Goal: Task Accomplishment & Management: Use online tool/utility

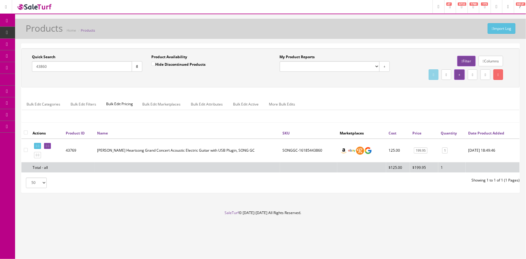
click at [68, 63] on input "43860" at bounding box center [82, 66] width 100 height 11
type input "4"
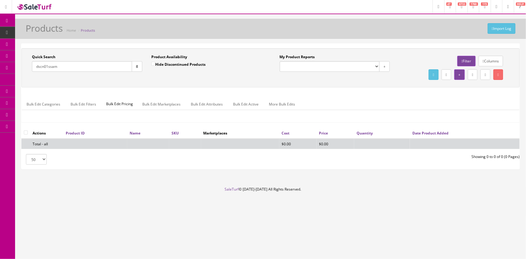
type input "dscn01ssam"
click at [155, 65] on input "Hide Discontinued Products" at bounding box center [153, 64] width 4 height 4
checkbox input "false"
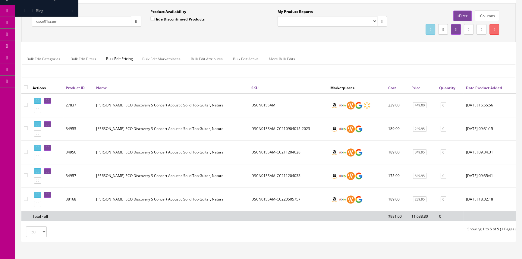
scroll to position [55, 0]
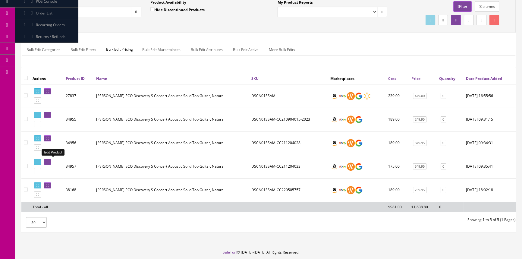
click at [49, 160] on icon at bounding box center [48, 161] width 1 height 3
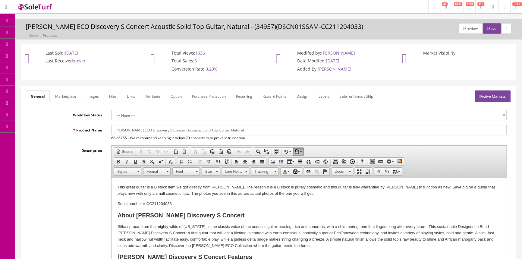
click at [92, 93] on link "Images" at bounding box center [93, 96] width 22 height 12
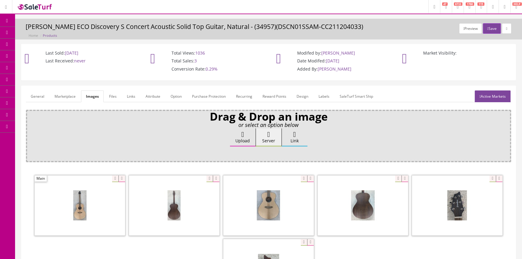
click at [61, 56] on link "POS Console" at bounding box center [46, 56] width 63 height 12
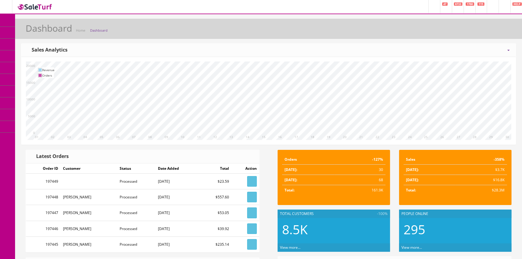
click at [52, 57] on span "POS Console" at bounding box center [46, 55] width 21 height 5
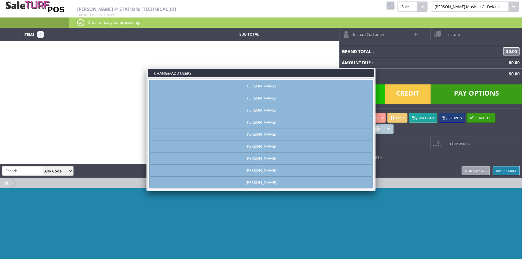
type input "amber helgren"
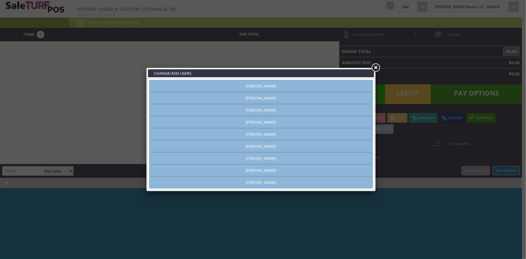
drag, startPoint x: 307, startPoint y: 86, endPoint x: 326, endPoint y: 82, distance: 19.3
click at [308, 87] on link "[PERSON_NAME]" at bounding box center [261, 86] width 224 height 12
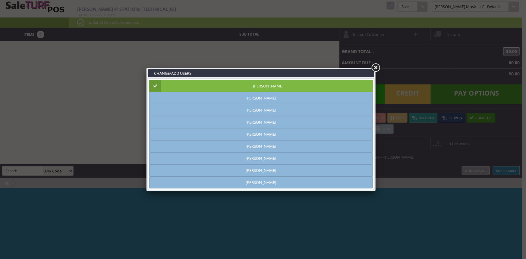
click at [374, 69] on link at bounding box center [375, 67] width 11 height 11
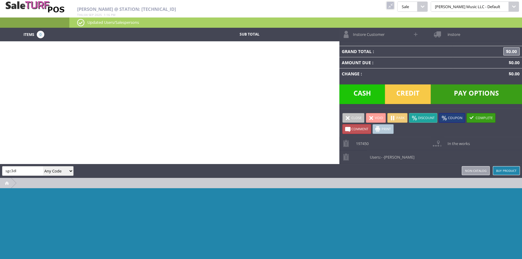
type input "sgc3dl"
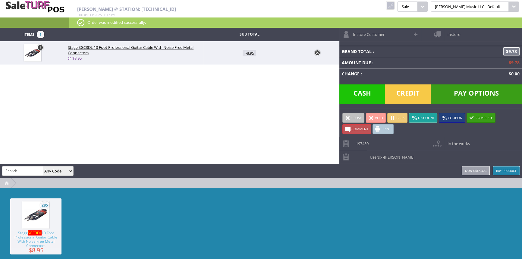
click at [316, 53] on link at bounding box center [317, 53] width 6 height 6
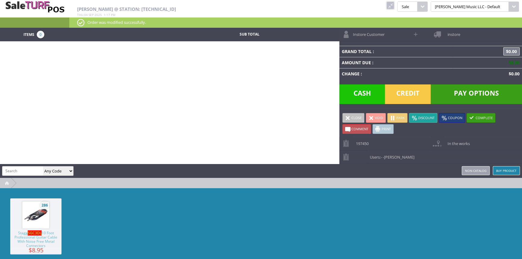
click at [31, 169] on input "search" at bounding box center [22, 170] width 41 height 9
type input "sgc3dl cbl"
click at [394, 5] on link at bounding box center [390, 6] width 8 height 8
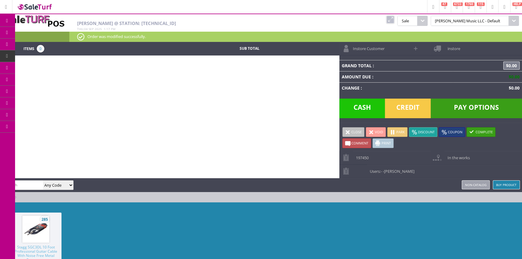
drag, startPoint x: 408, startPoint y: 18, endPoint x: 309, endPoint y: 50, distance: 103.3
click at [394, 18] on link at bounding box center [390, 20] width 8 height 8
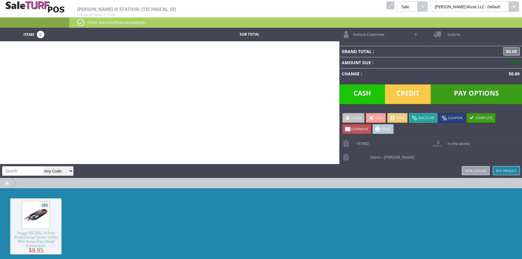
paste input "SGC3DLCBL"
type input "SGC3DLCBL"
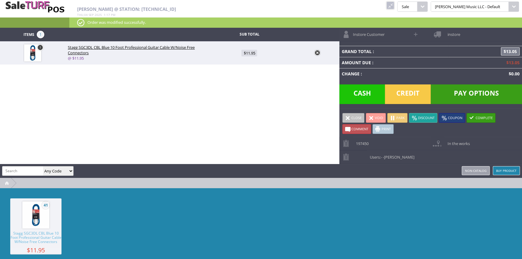
click at [396, 90] on span "Credit" at bounding box center [408, 94] width 46 height 20
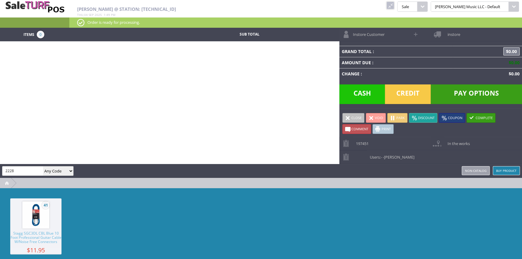
type input "2228"
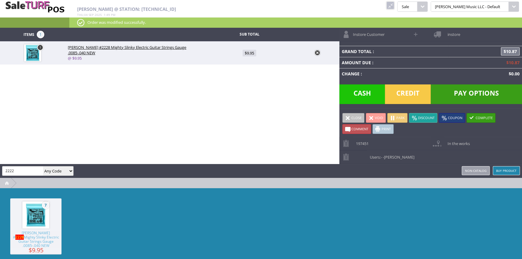
type input "2222"
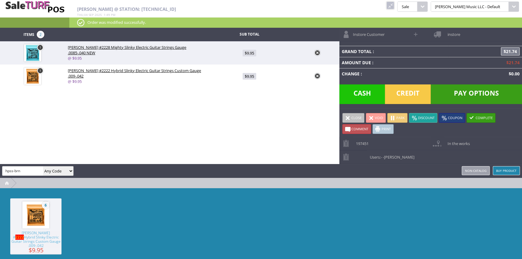
type input "hpss-brn"
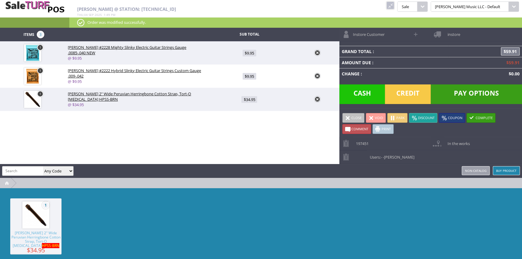
click at [409, 89] on span "Credit" at bounding box center [408, 94] width 46 height 20
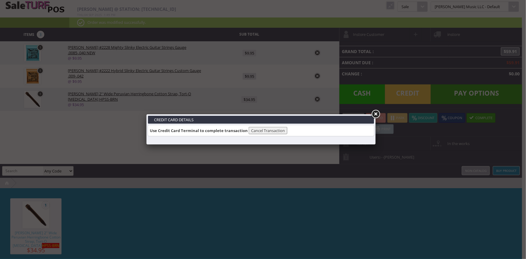
click at [377, 114] on link at bounding box center [375, 114] width 11 height 11
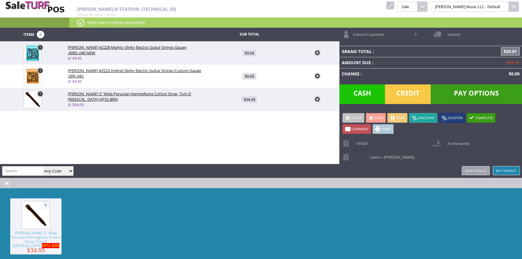
click at [410, 93] on span "Credit" at bounding box center [408, 94] width 46 height 20
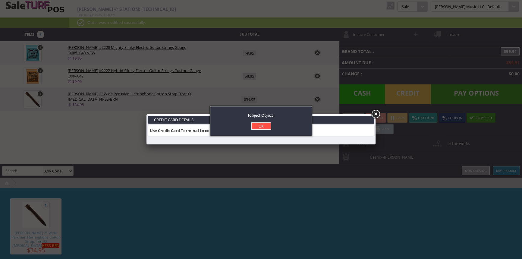
click at [266, 127] on link "OK" at bounding box center [261, 125] width 20 height 7
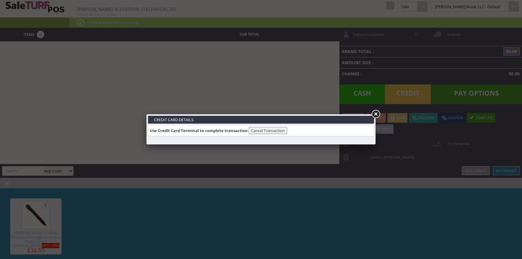
click at [376, 114] on link at bounding box center [375, 114] width 11 height 11
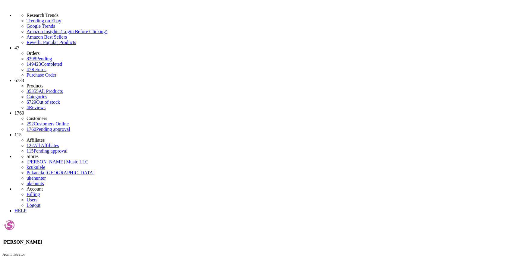
drag, startPoint x: 305, startPoint y: 172, endPoint x: 325, endPoint y: 175, distance: 20.4
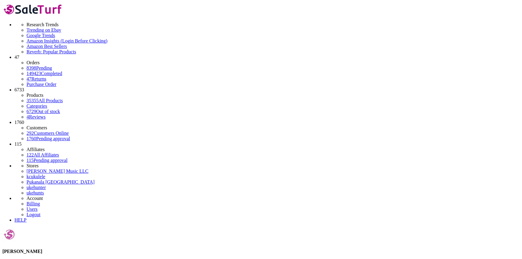
copy td "SGC3DLCBL"
type input "s"
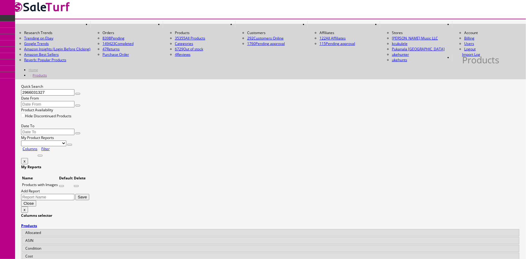
type input "2966031327"
click at [25, 113] on input "Hide Discontinued Products" at bounding box center [23, 115] width 4 height 4
checkbox input "false"
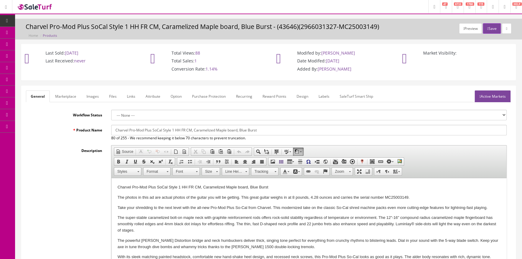
click at [93, 99] on link "Images" at bounding box center [93, 96] width 22 height 12
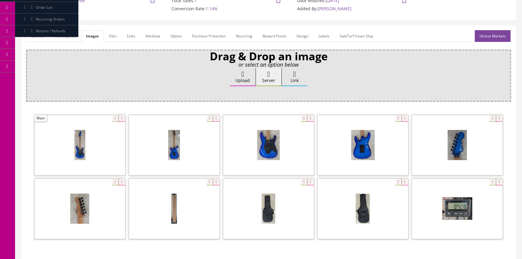
scroll to position [82, 0]
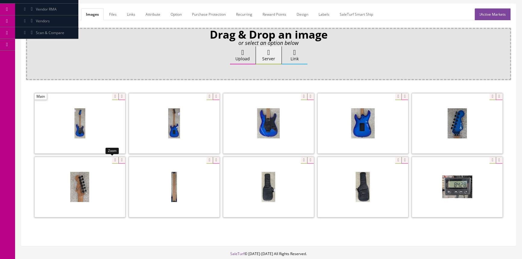
click at [108, 158] on div at bounding box center [80, 187] width 90 height 60
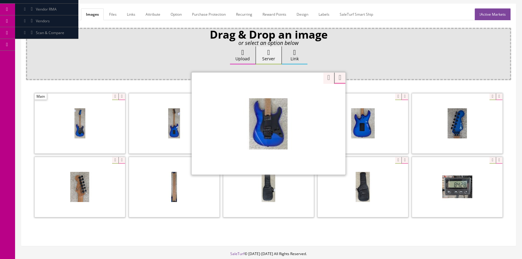
click at [300, 93] on div "Zoom" at bounding box center [269, 123] width 154 height 102
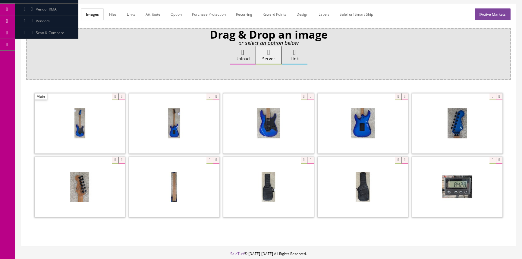
click at [368, 78] on div "Drag & Drop an image or select an option below Upload Server Link Ok WM Left To…" at bounding box center [268, 54] width 485 height 52
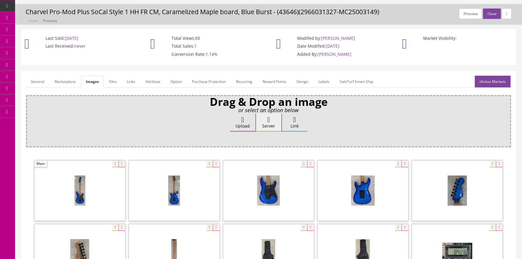
scroll to position [0, 0]
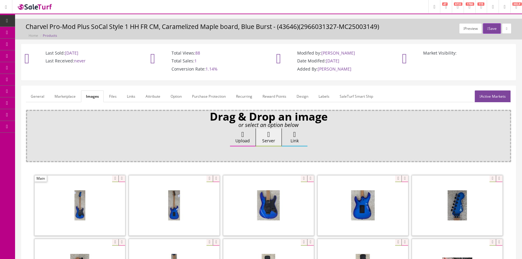
click at [38, 33] on link "Products" at bounding box center [46, 33] width 63 height 12
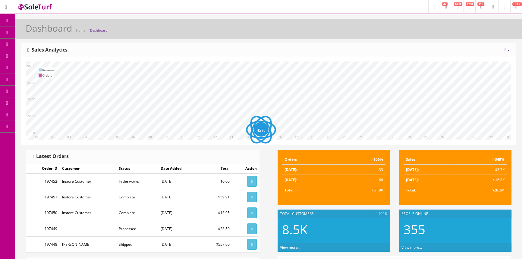
click at [29, 33] on link "Products" at bounding box center [46, 33] width 63 height 12
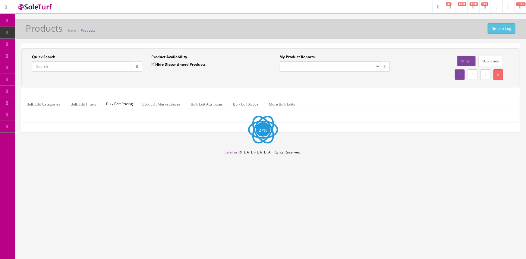
click at [73, 65] on input "Quick Search" at bounding box center [82, 66] width 100 height 11
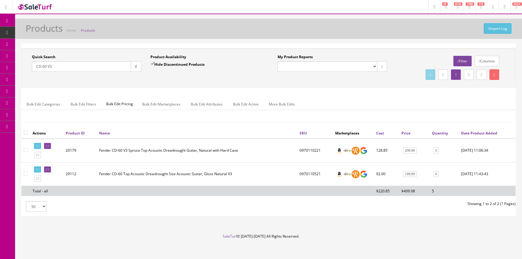
click at [311, 151] on td "0970110221" at bounding box center [315, 151] width 36 height 24
click at [312, 151] on td "0970110221" at bounding box center [315, 151] width 36 height 24
copy td "0970110221"
click at [110, 64] on input "CD-60 V3" at bounding box center [81, 66] width 99 height 11
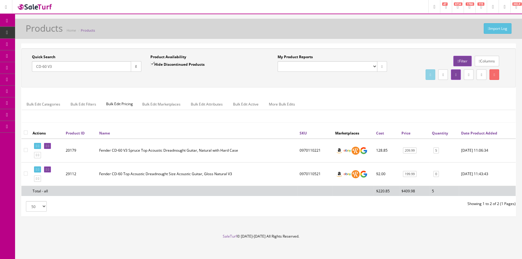
click at [110, 66] on input "CD-60 V3" at bounding box center [81, 66] width 99 height 11
paste input "0970110221"
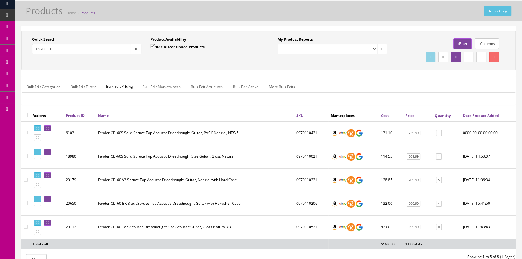
scroll to position [27, 0]
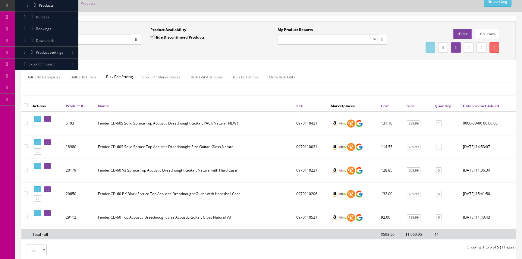
type input "0"
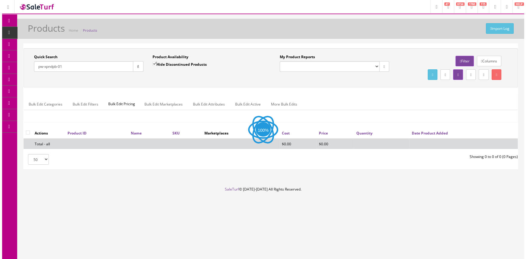
scroll to position [0, 0]
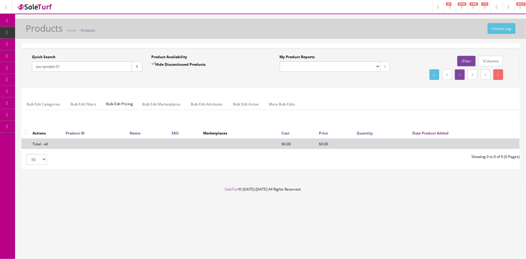
type input "pw-xpndpb-01"
click at [153, 63] on input "Hide Discontinued Products" at bounding box center [153, 64] width 4 height 4
checkbox input "false"
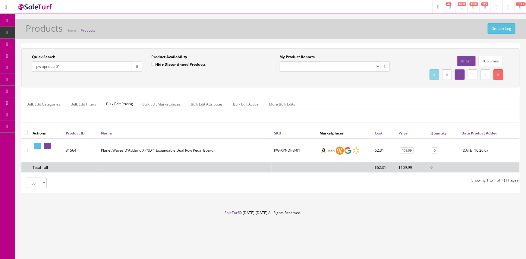
click at [67, 67] on input "pw-xpndpb-01" at bounding box center [82, 66] width 100 height 11
type input "p"
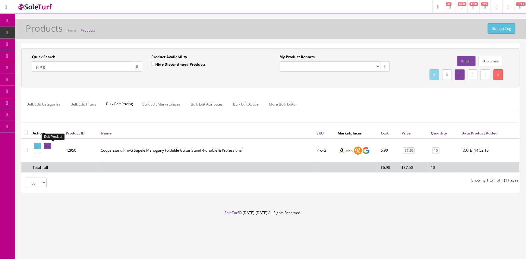
type input "pro-g"
click at [49, 144] on icon at bounding box center [48, 145] width 1 height 3
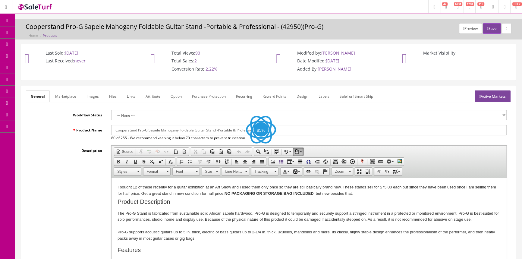
click at [88, 93] on link "Images" at bounding box center [93, 96] width 22 height 12
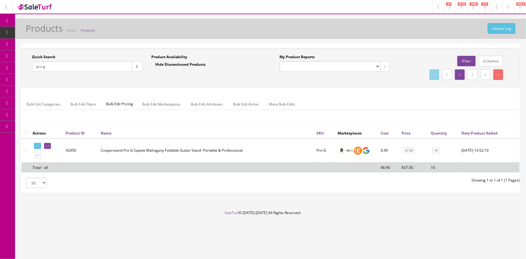
click at [95, 65] on input "pro-g" at bounding box center [82, 66] width 100 height 11
type input "p"
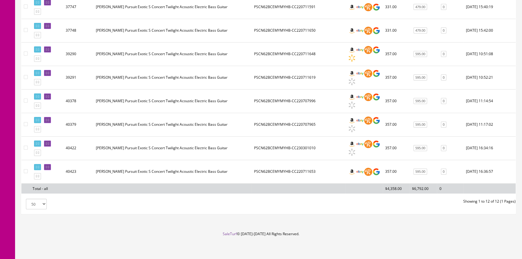
scroll to position [45, 0]
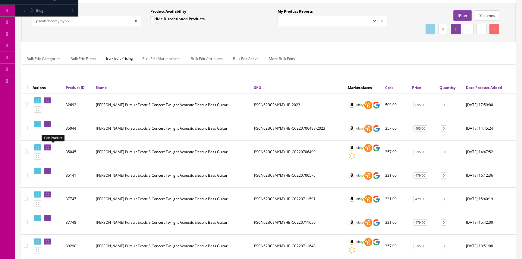
type input "pscn62bcemymyhb"
click at [49, 147] on icon at bounding box center [48, 147] width 1 height 3
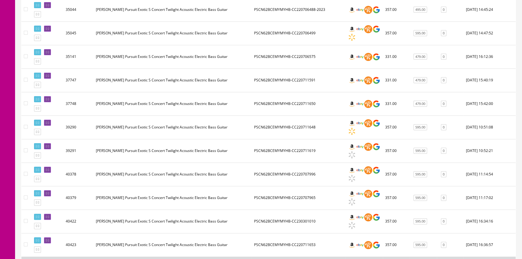
scroll to position [192, 0]
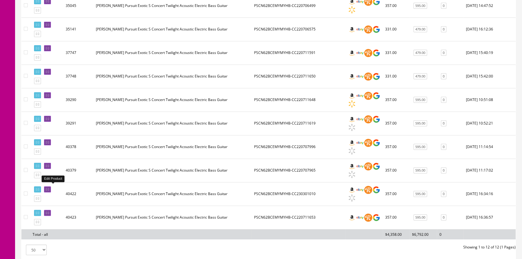
click at [49, 188] on icon at bounding box center [48, 189] width 1 height 3
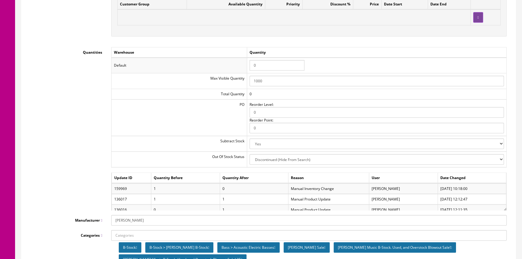
scroll to position [657, 0]
